Goal: Find specific page/section: Find specific page/section

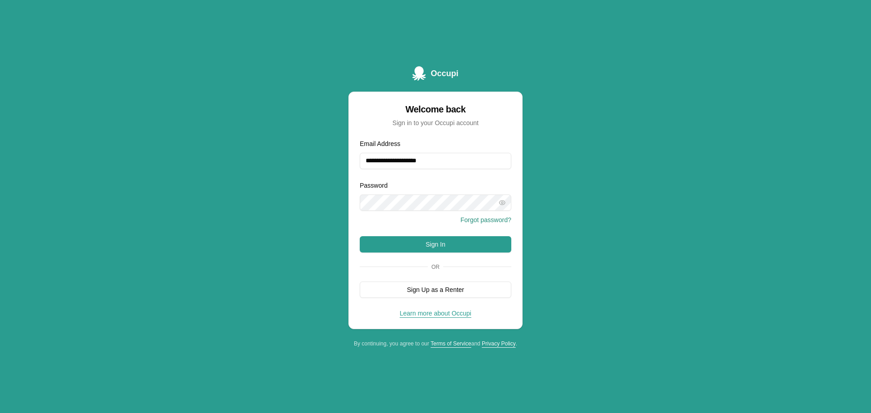
click at [422, 249] on button "Sign In" at bounding box center [436, 244] width 152 height 16
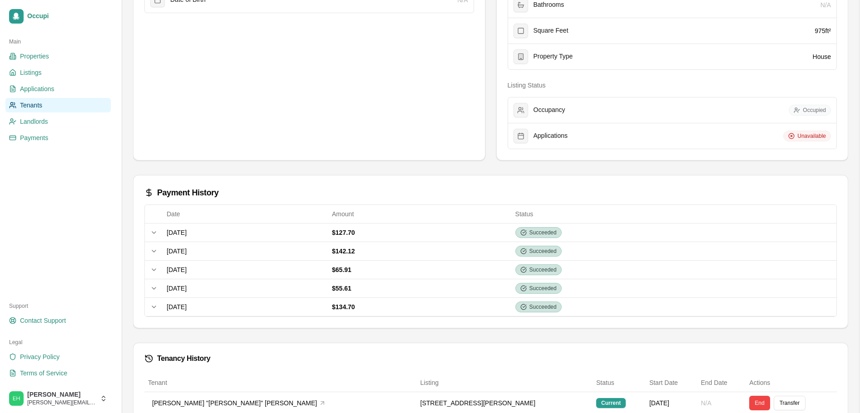
scroll to position [227, 0]
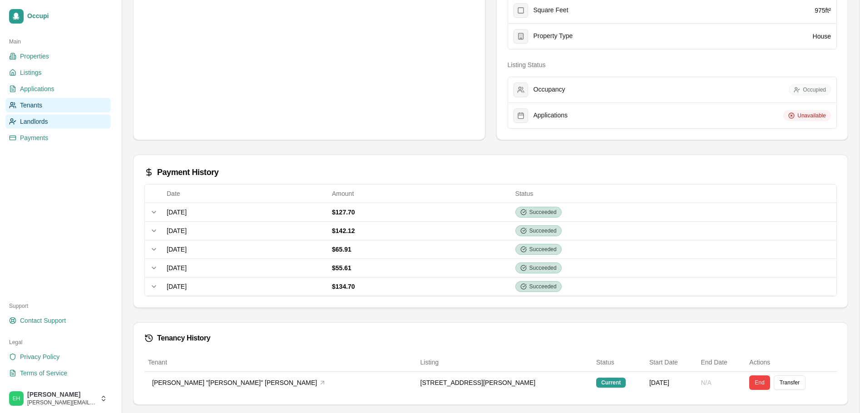
click at [79, 125] on link "Landlords" at bounding box center [57, 121] width 105 height 15
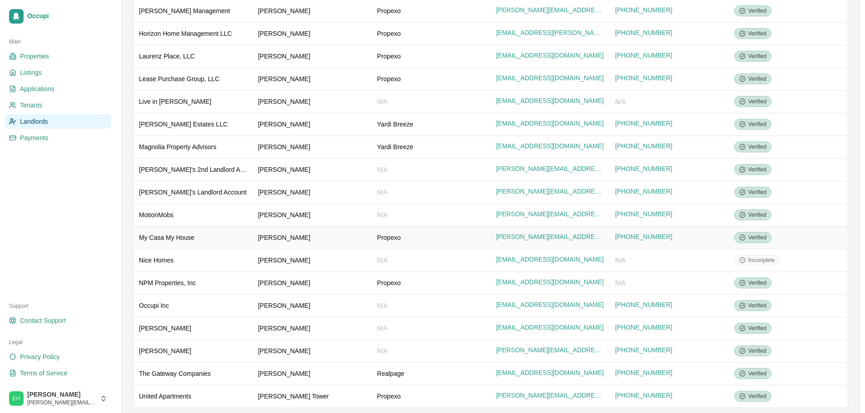
scroll to position [292, 0]
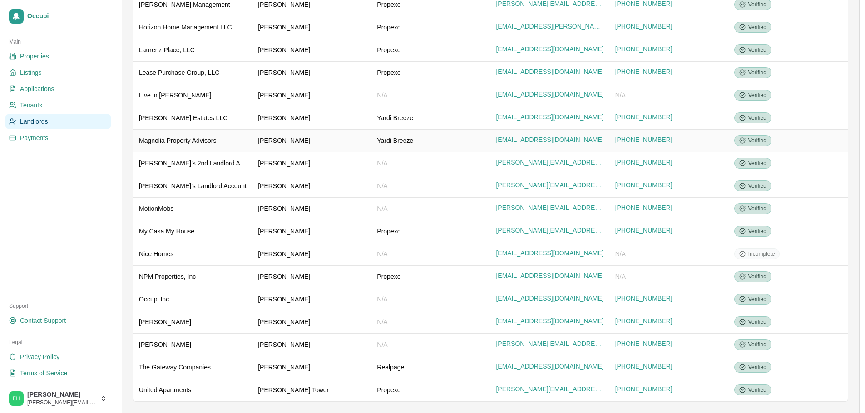
click at [180, 140] on div "Magnolia Property Advisors" at bounding box center [193, 140] width 108 height 9
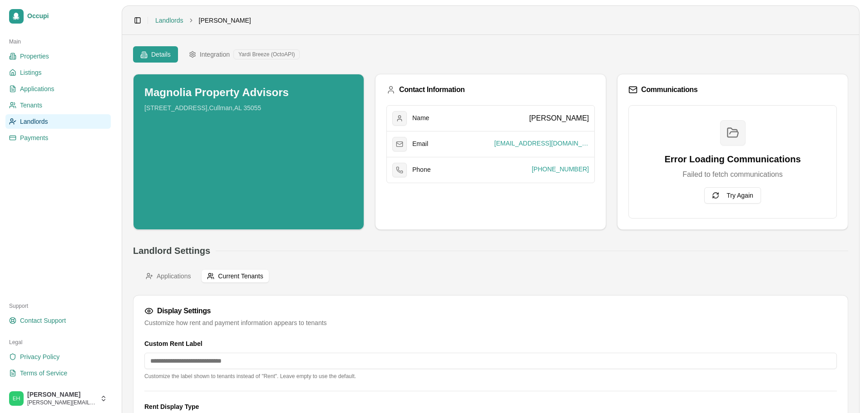
click at [242, 275] on span "Current Tenants" at bounding box center [240, 276] width 45 height 9
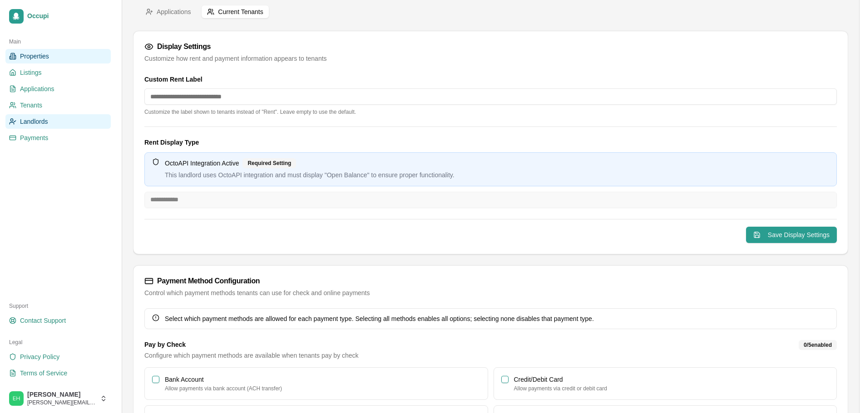
scroll to position [181, 0]
